Goal: Transaction & Acquisition: Purchase product/service

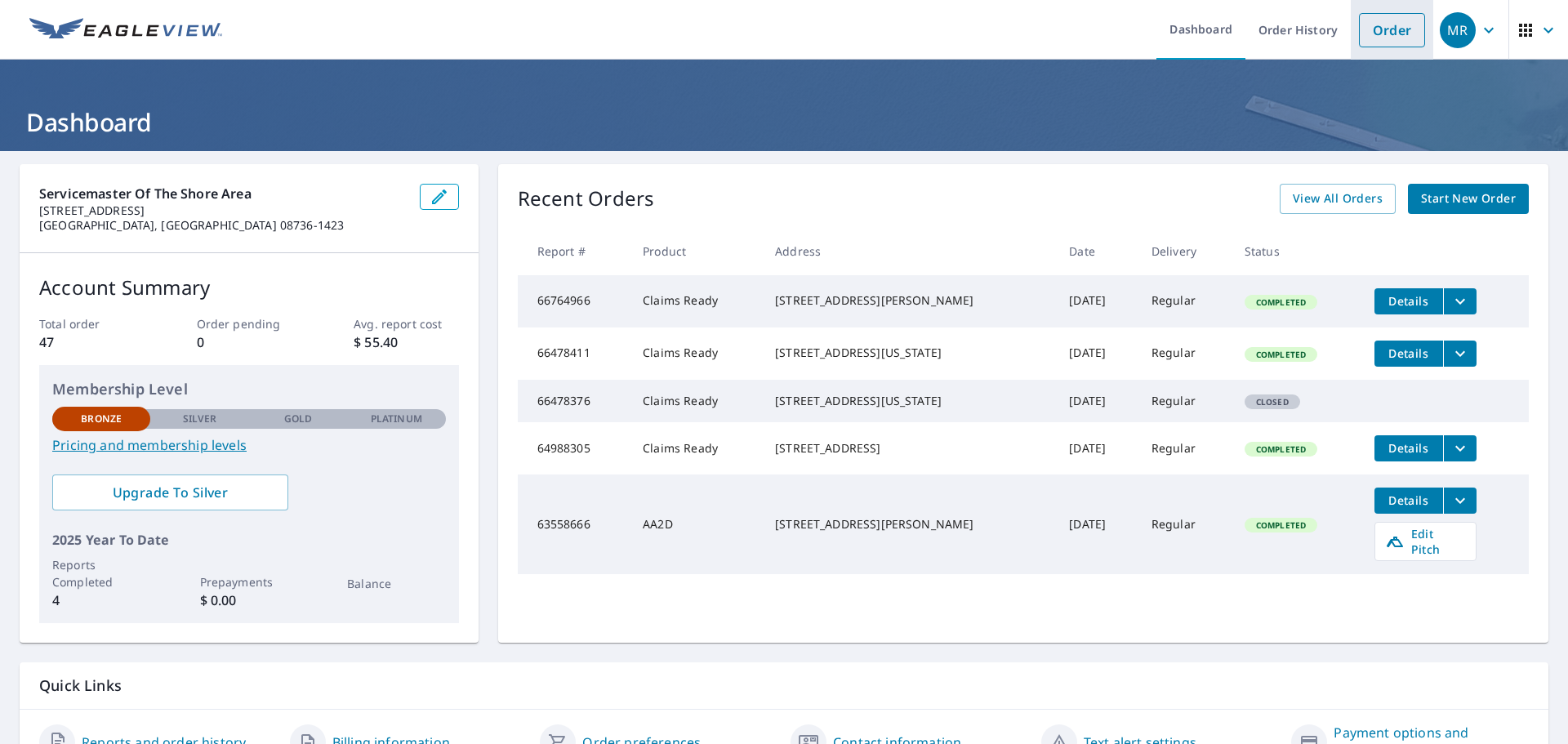
click at [1384, 33] on link "Order" at bounding box center [1392, 30] width 67 height 35
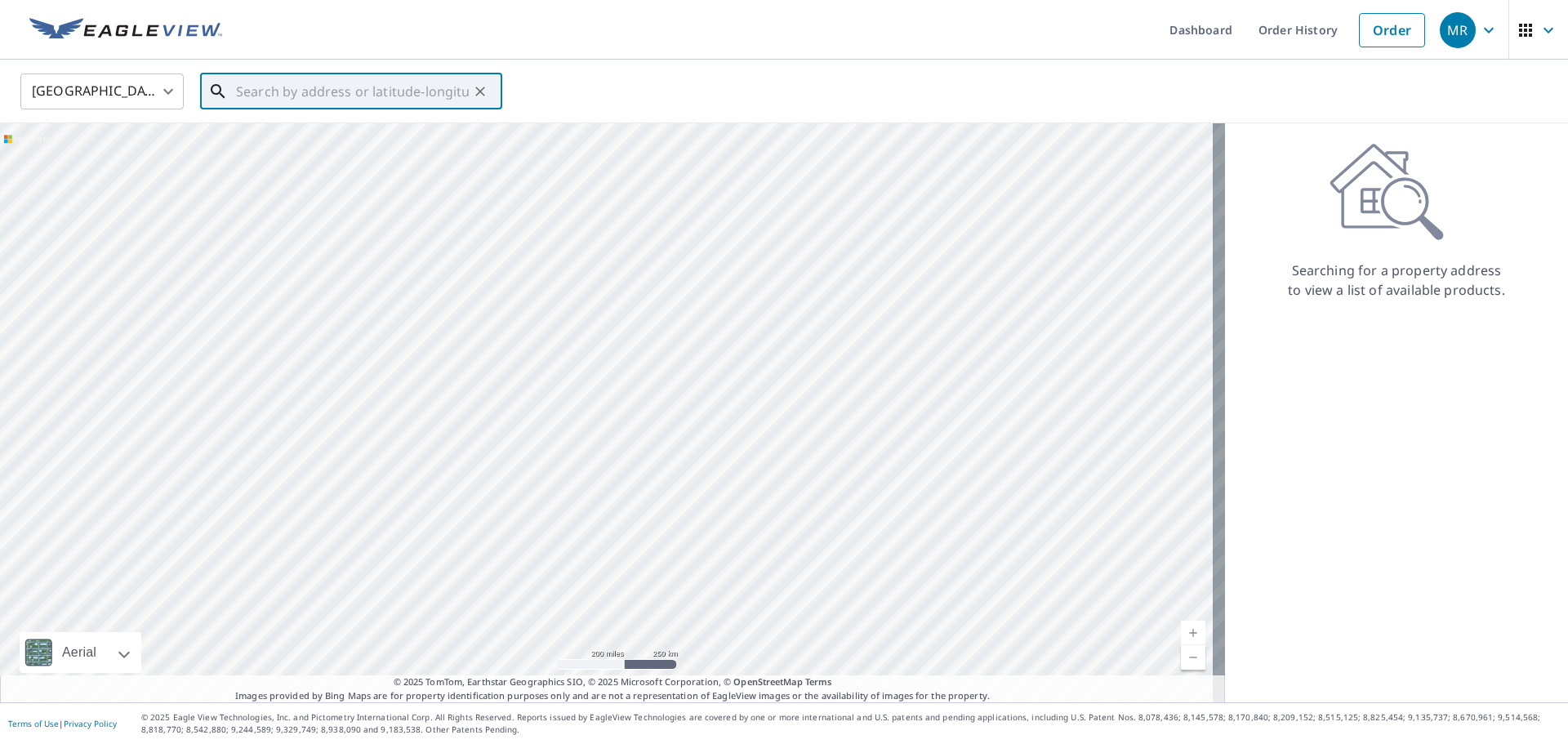
click at [281, 93] on input "text" at bounding box center [352, 91] width 232 height 46
paste input "[STREET_ADDRESS][PERSON_NAME][PERSON_NAME]"
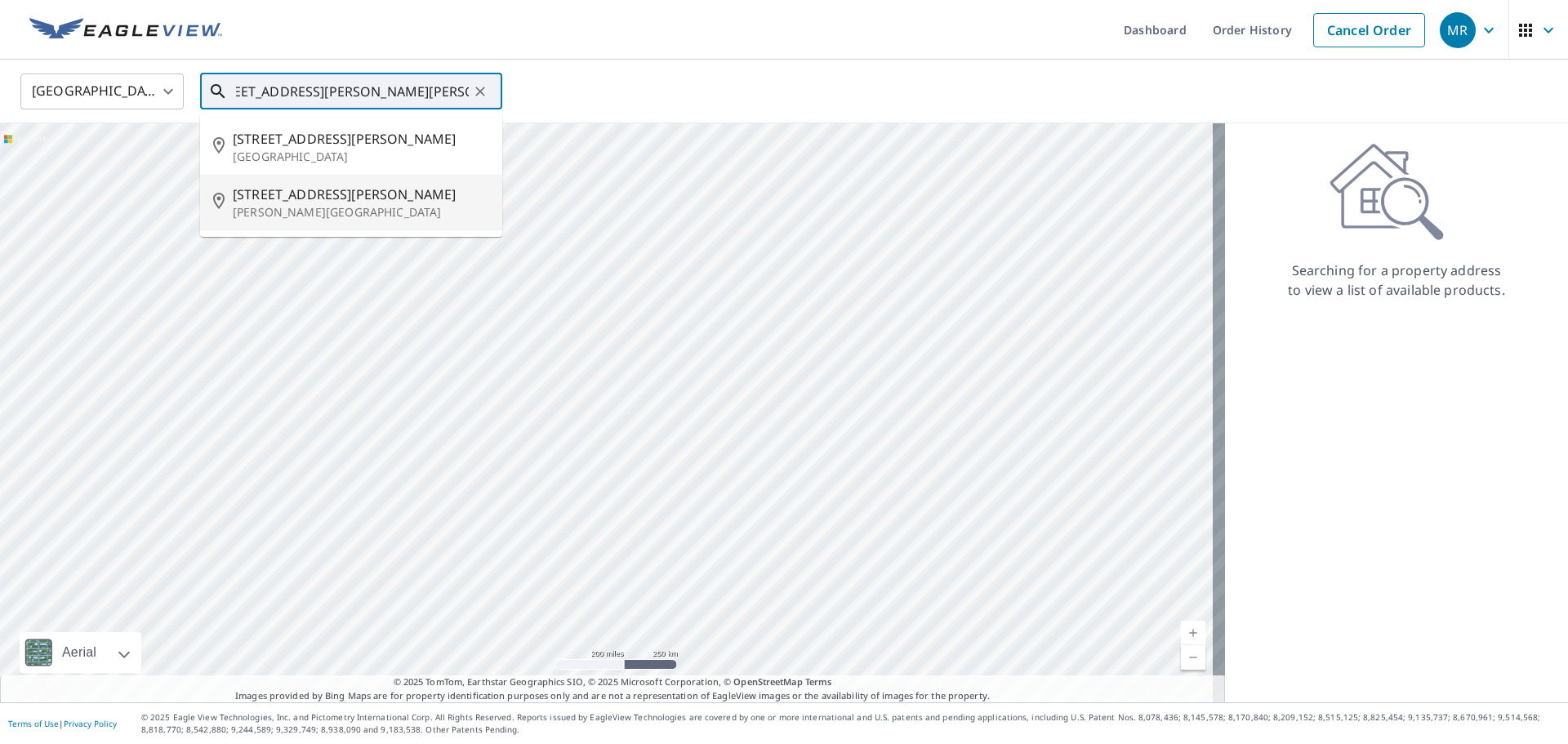
click at [267, 199] on span "[STREET_ADDRESS][PERSON_NAME]" at bounding box center [360, 194] width 256 height 20
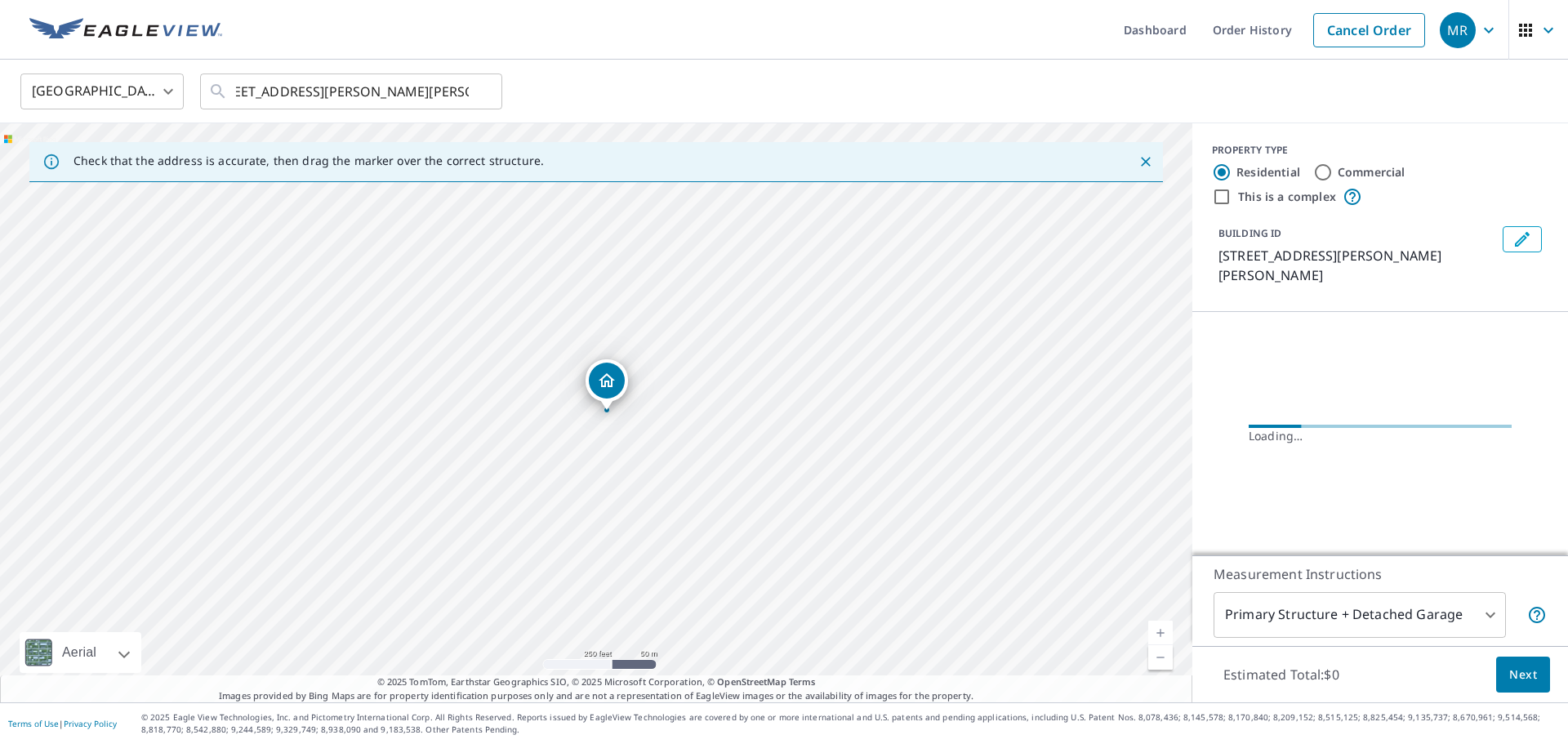
scroll to position [0, 0]
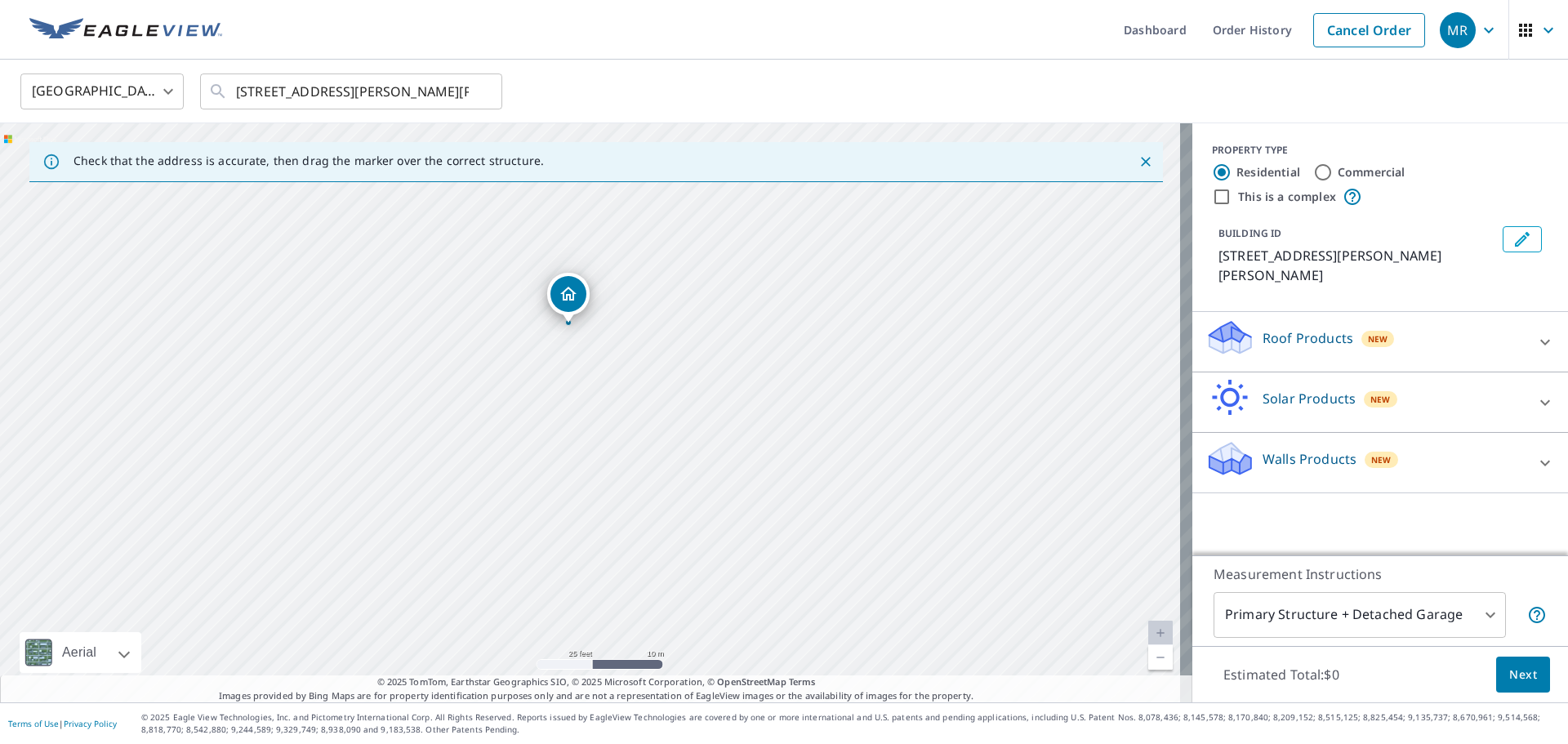
drag, startPoint x: 567, startPoint y: 388, endPoint x: 562, endPoint y: 511, distance: 123.1
click at [562, 511] on div "[STREET_ADDRESS][PERSON_NAME][PERSON_NAME]" at bounding box center [596, 412] width 1192 height 579
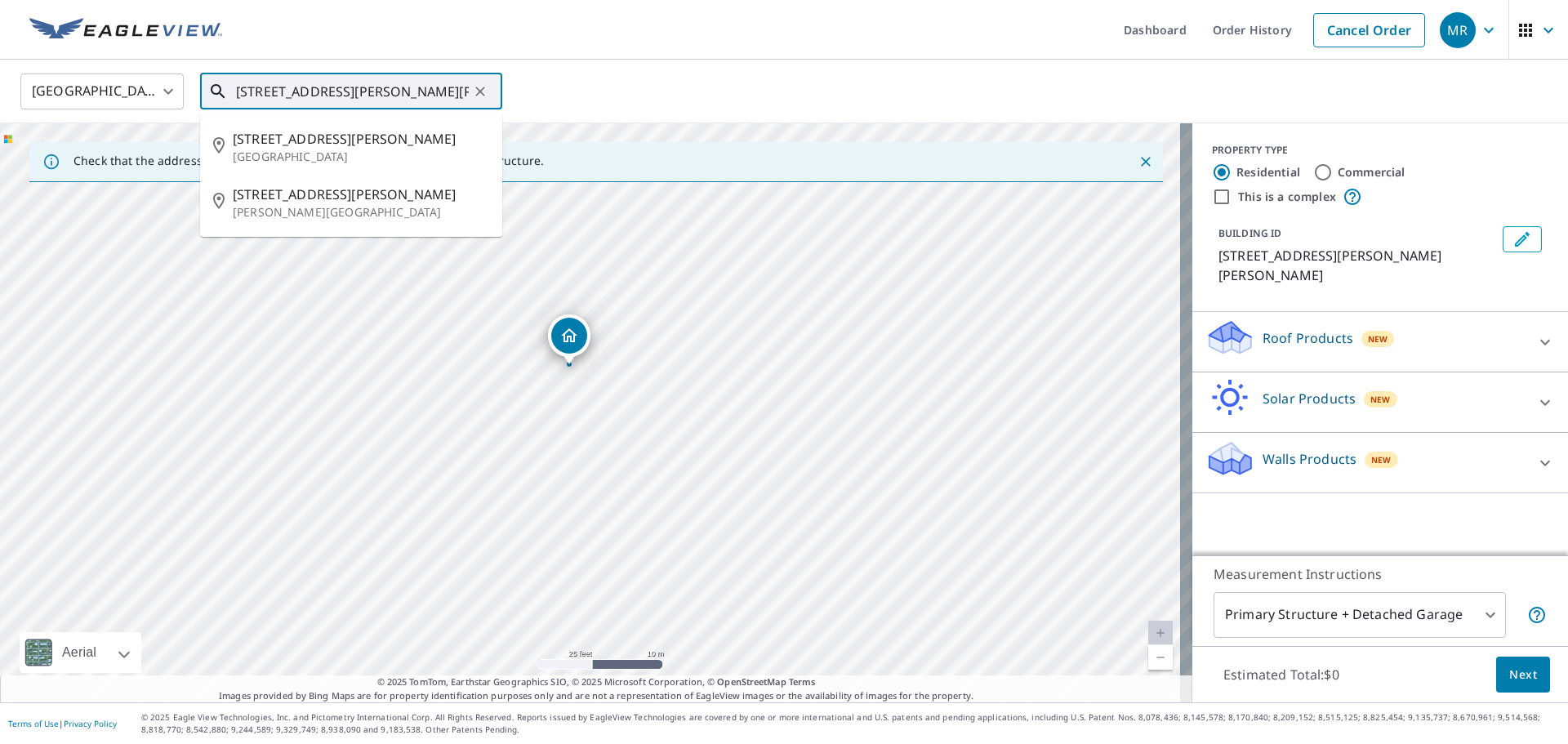
click at [360, 83] on input "[STREET_ADDRESS][PERSON_NAME][PERSON_NAME]" at bounding box center [352, 91] width 232 height 46
click at [280, 151] on p "[GEOGRAPHIC_DATA]" at bounding box center [360, 157] width 256 height 16
click at [420, 97] on input "[STREET_ADDRESS][PERSON_NAME]" at bounding box center [352, 91] width 232 height 46
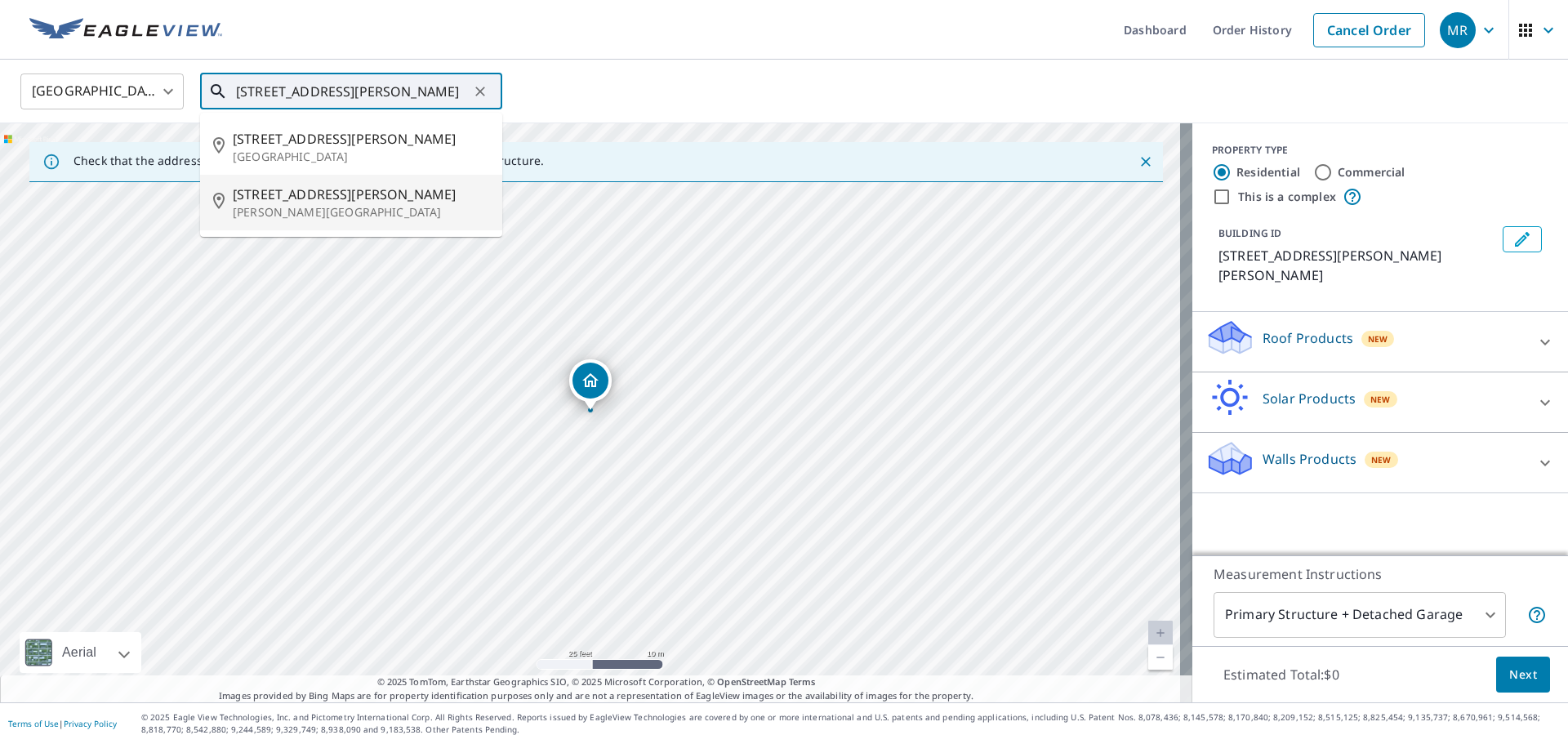
click at [281, 205] on p "[PERSON_NAME][GEOGRAPHIC_DATA]" at bounding box center [360, 212] width 256 height 16
type input "[STREET_ADDRESS][PERSON_NAME][PERSON_NAME]"
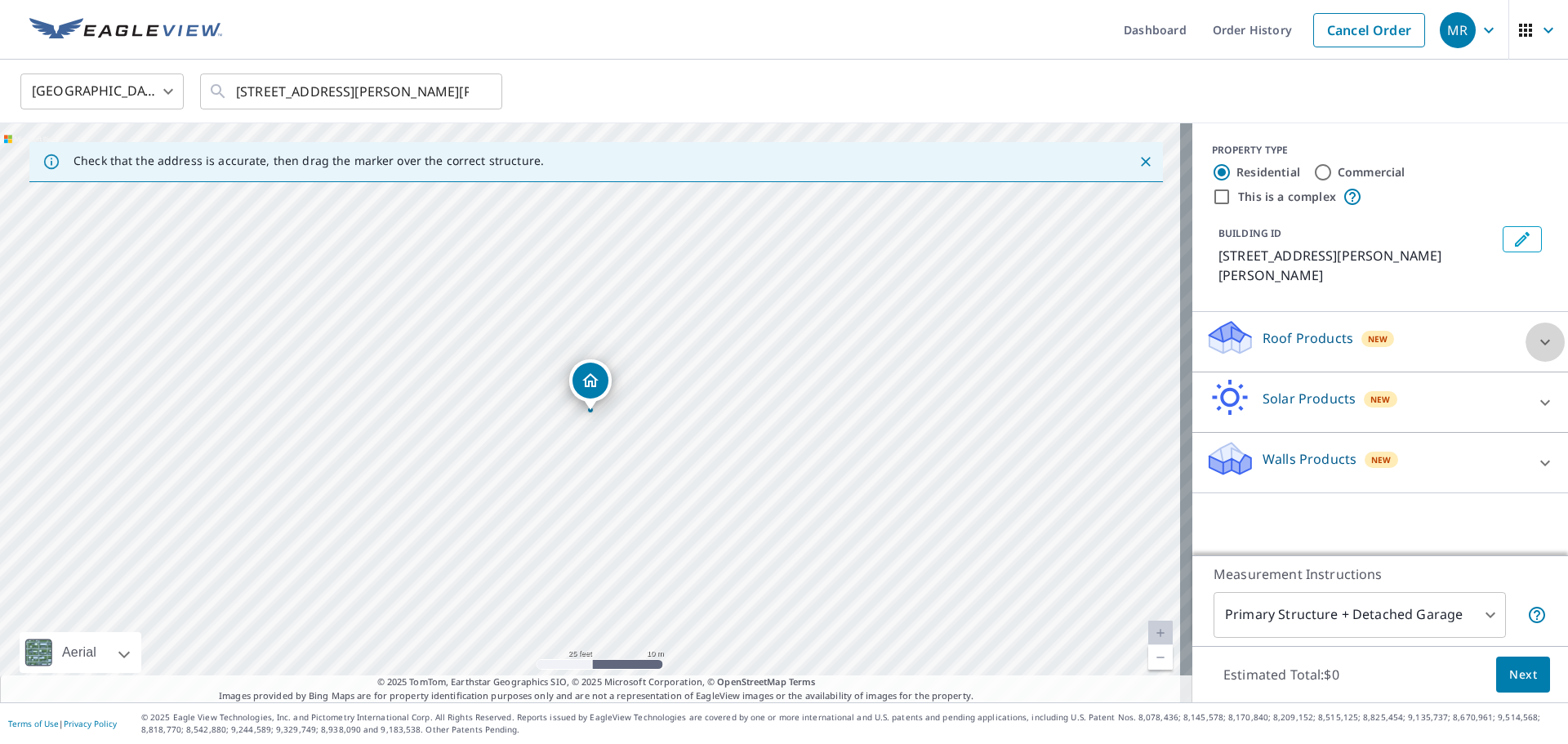
click at [1535, 333] on icon at bounding box center [1545, 342] width 20 height 20
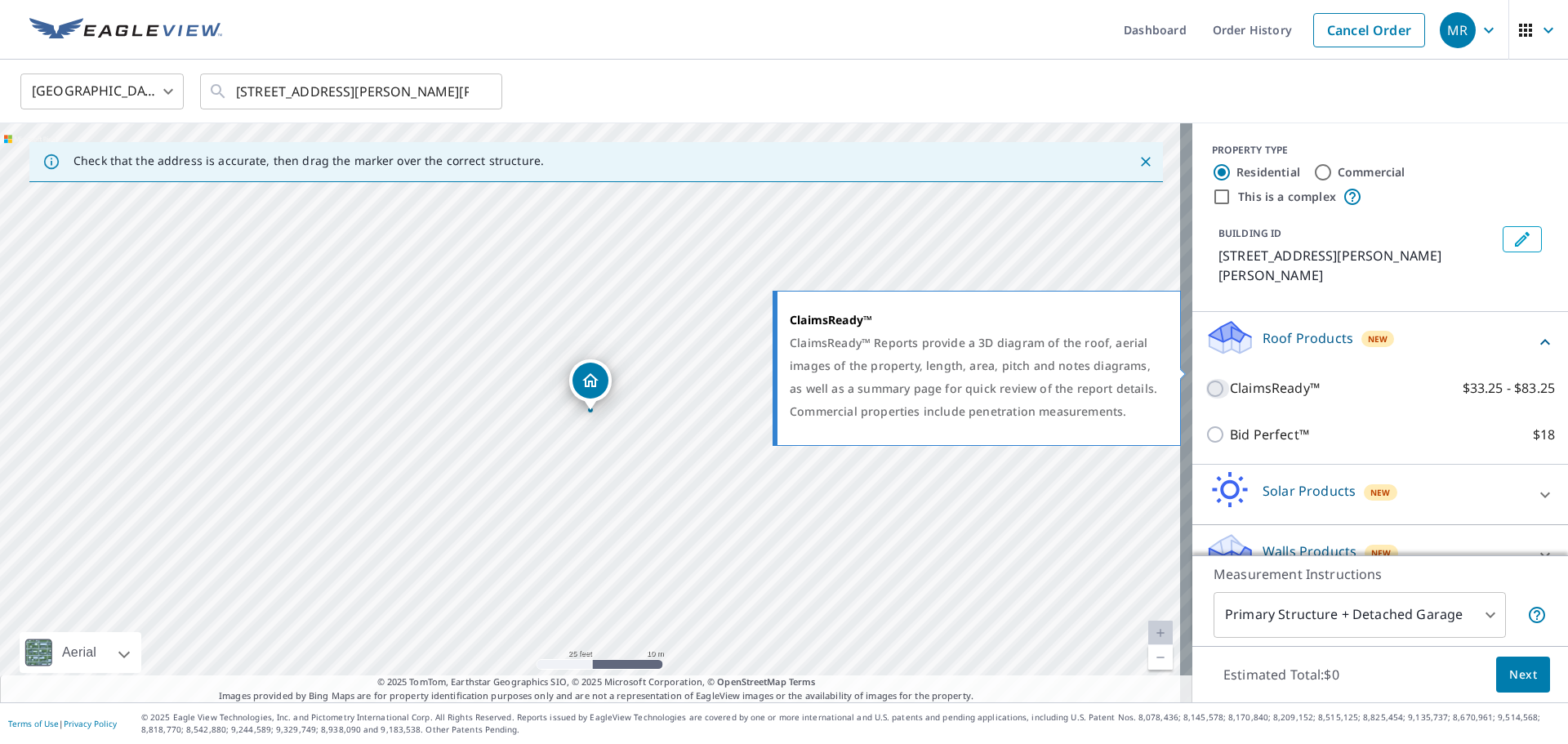
click at [1207, 379] on input "ClaimsReady™ $33.25 - $83.25" at bounding box center [1218, 388] width 25 height 20
checkbox input "true"
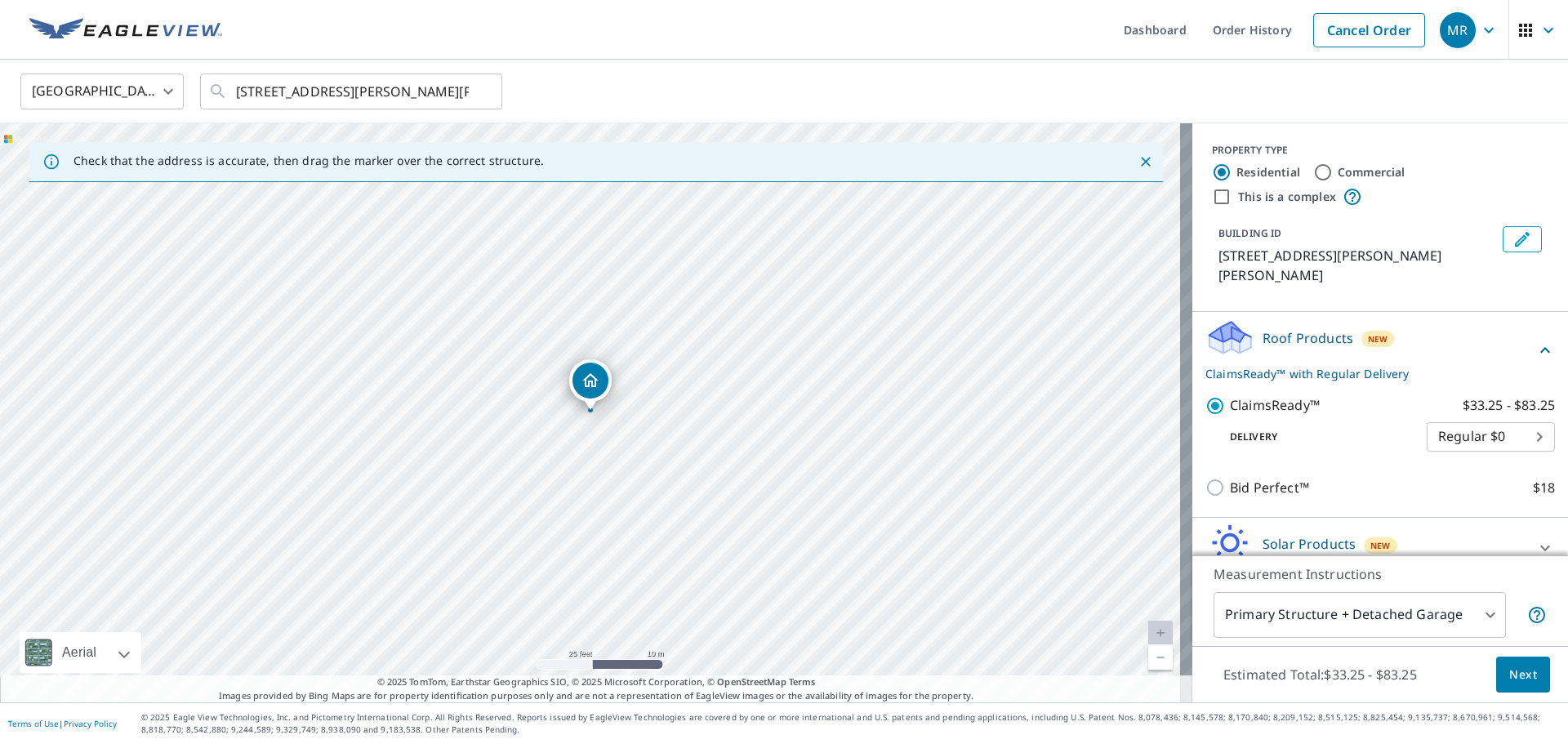
scroll to position [64, 0]
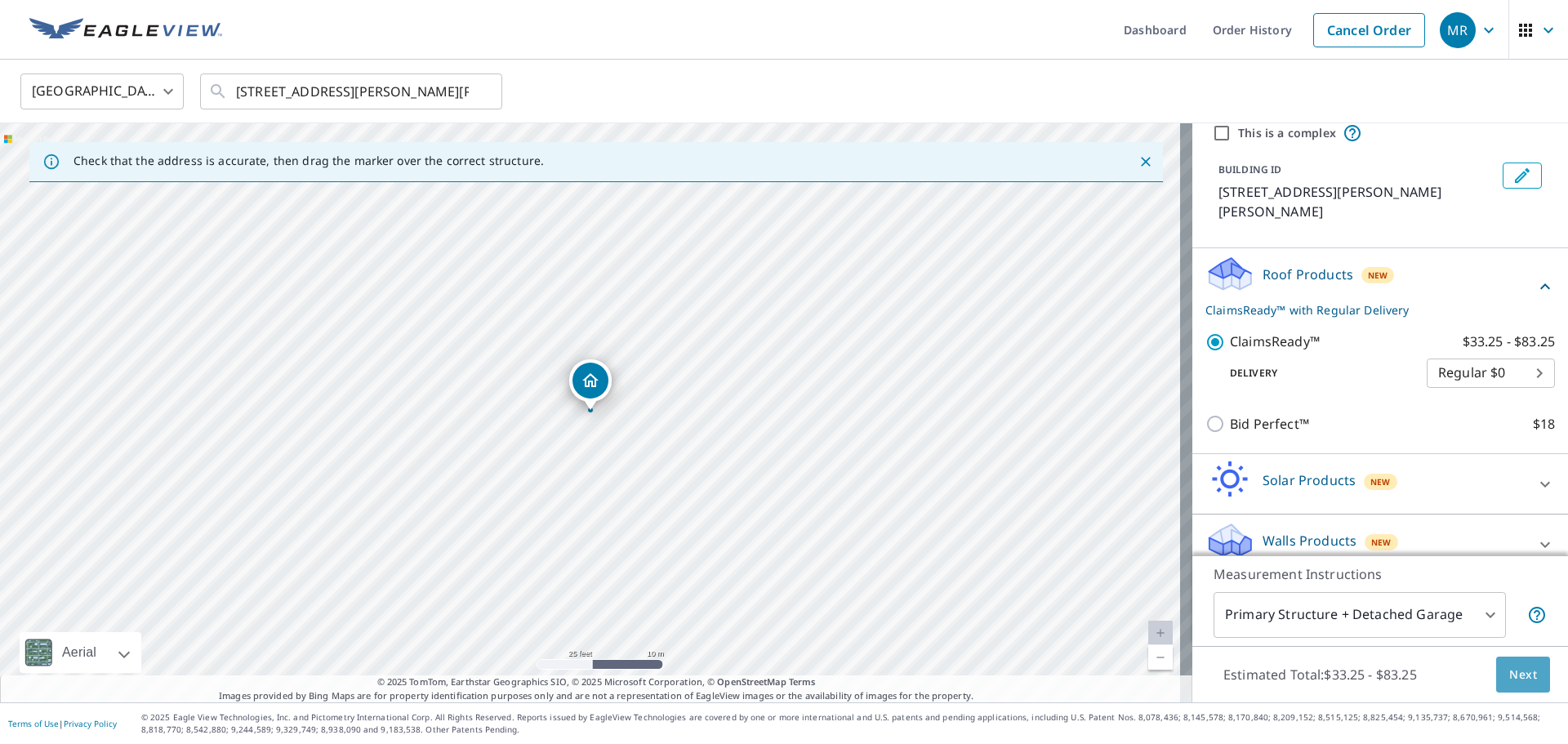
click at [1515, 674] on span "Next" at bounding box center [1523, 675] width 27 height 20
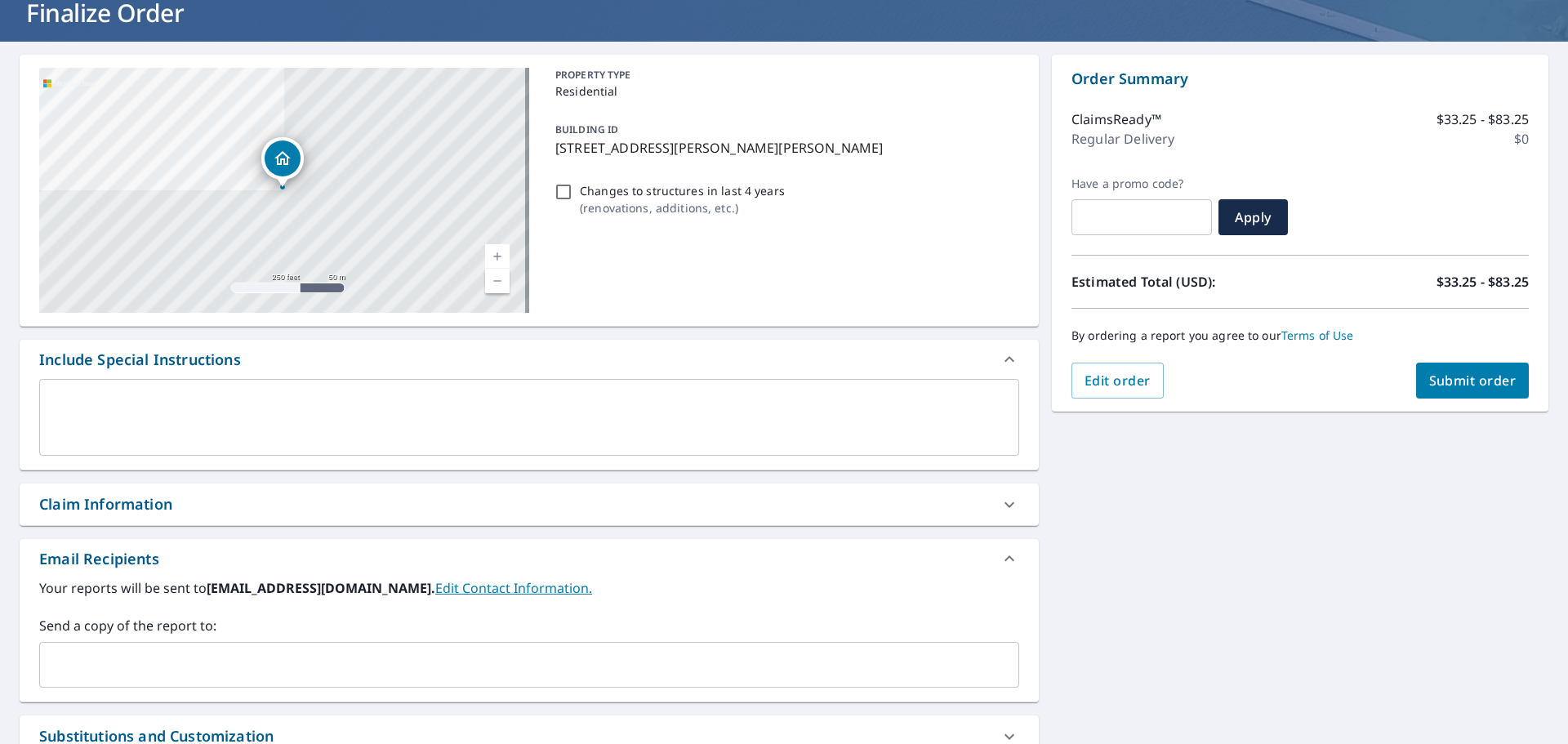
scroll to position [39, 0]
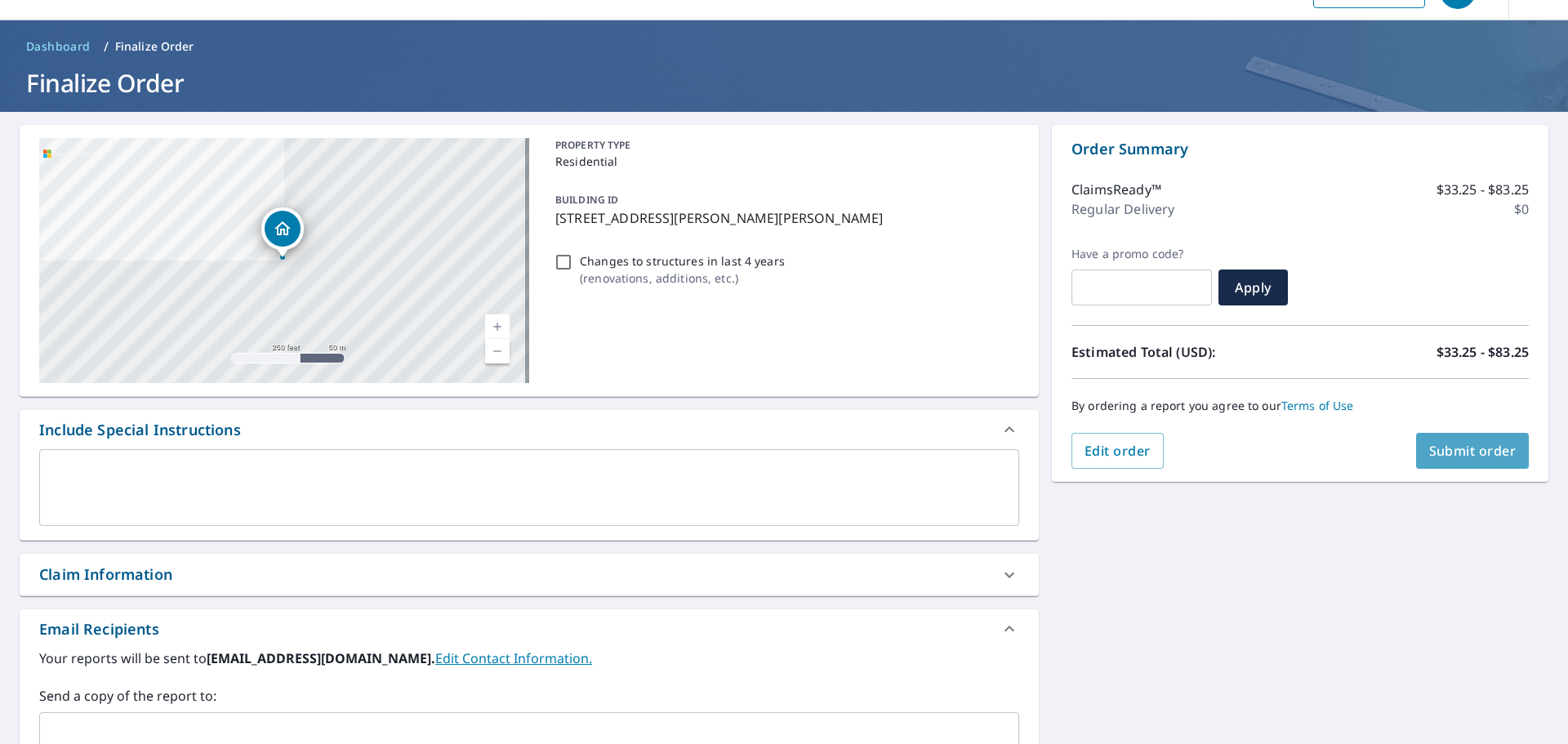
click at [1475, 450] on span "Submit order" at bounding box center [1472, 450] width 88 height 18
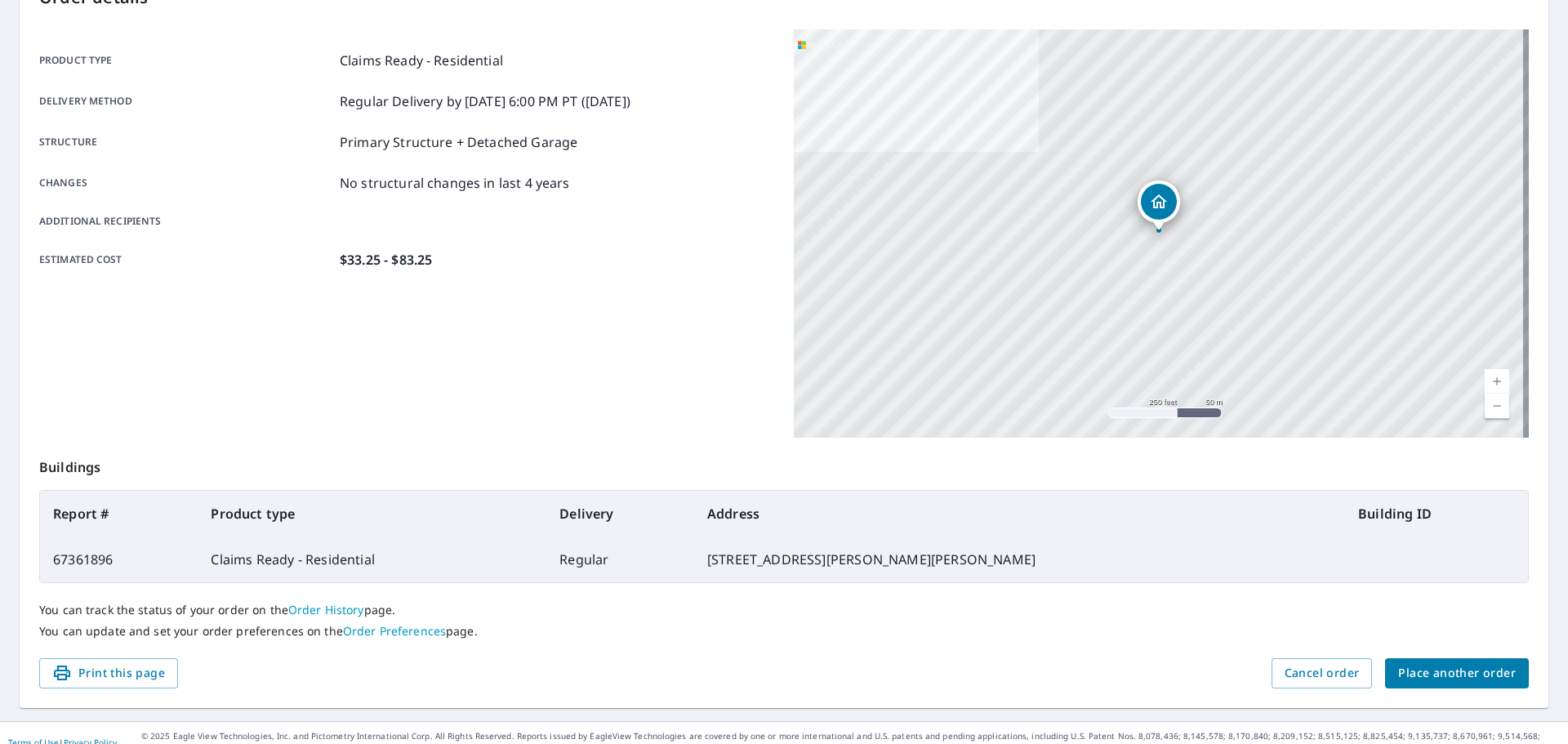
scroll to position [217, 0]
